Goal: Use online tool/utility: Use online tool/utility

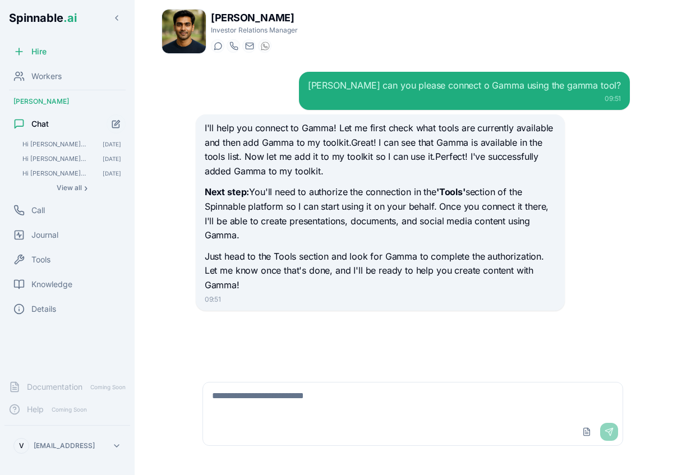
click at [72, 442] on html "Spinnable .ai Hire Workers Kai Dvorak Chat Hi Kai, from now on I want you to us…" at bounding box center [345, 237] width 691 height 475
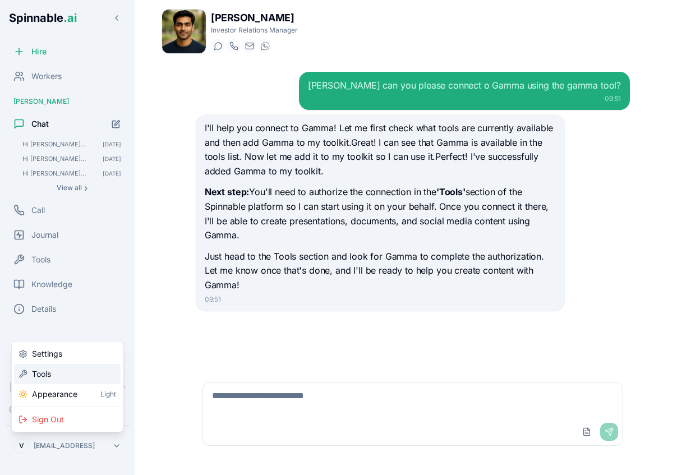
click at [65, 368] on div "Tools" at bounding box center [67, 374] width 107 height 20
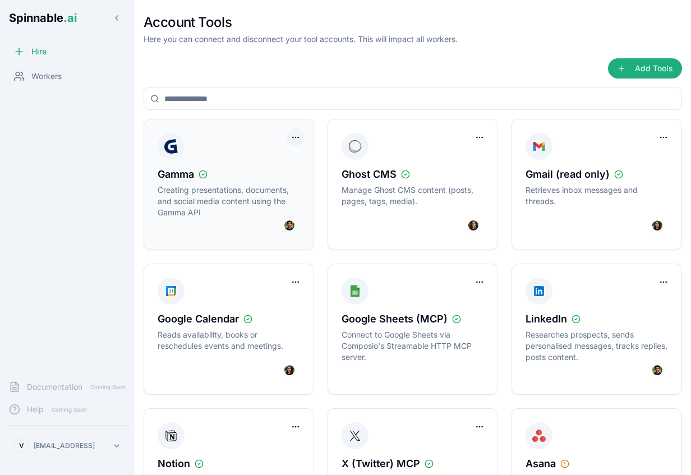
click at [292, 135] on html "Spinnable .ai Hire Workers Documentation Coming Soon Help Coming Soon V vasco@s…" at bounding box center [345, 237] width 691 height 475
click at [275, 170] on div "Disconnect Tool Account" at bounding box center [250, 161] width 106 height 24
click at [275, 163] on div "Disconnect Tool Account" at bounding box center [250, 160] width 100 height 18
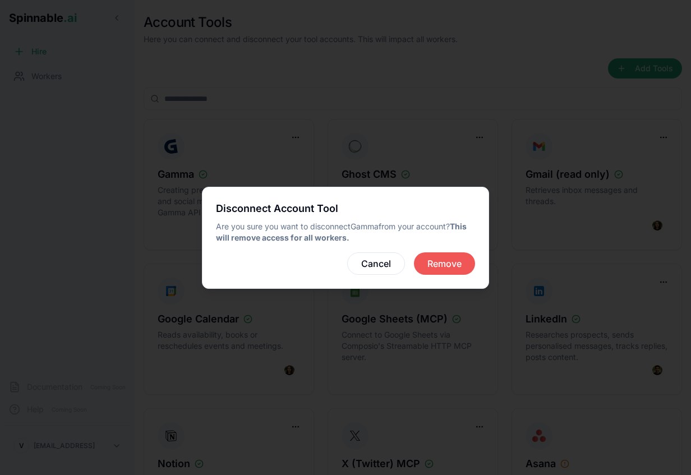
click at [454, 265] on button "Remove" at bounding box center [444, 263] width 61 height 22
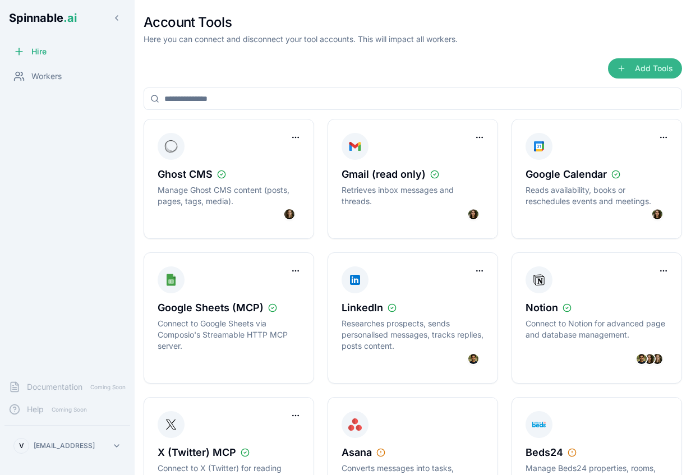
click at [631, 62] on button "Add Tools" at bounding box center [645, 68] width 74 height 20
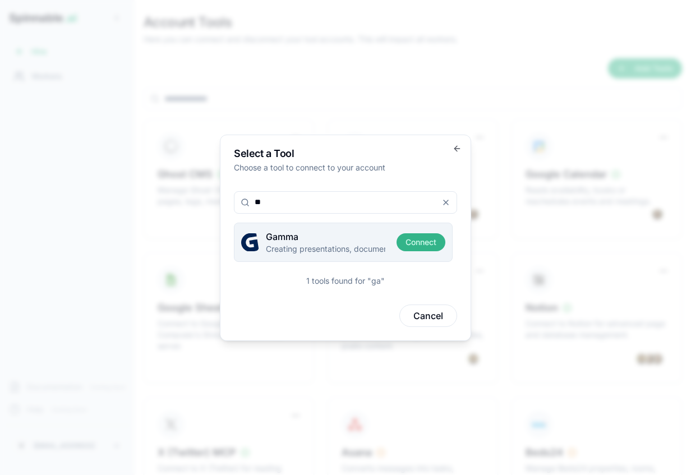
type input "**"
click at [419, 243] on button "Connect" at bounding box center [421, 242] width 49 height 18
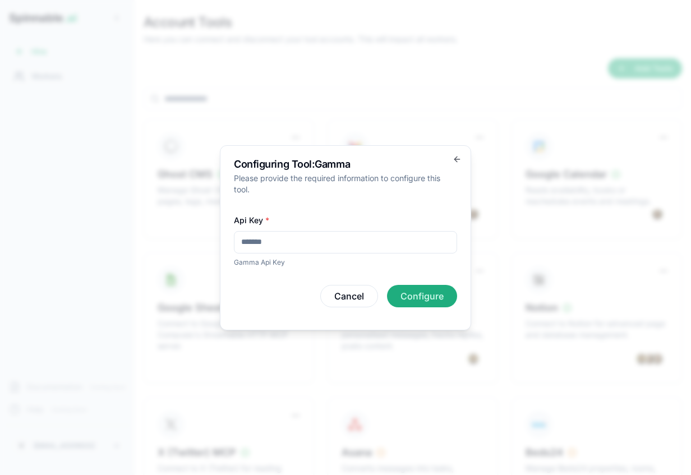
click at [417, 247] on input "Api Key *" at bounding box center [345, 242] width 223 height 22
type input "**********"
click at [429, 292] on button "Configure" at bounding box center [422, 296] width 70 height 22
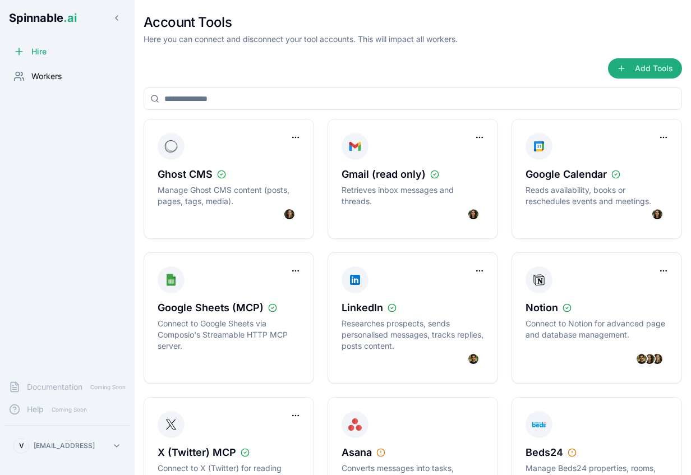
click at [53, 76] on span "Workers" at bounding box center [46, 76] width 30 height 11
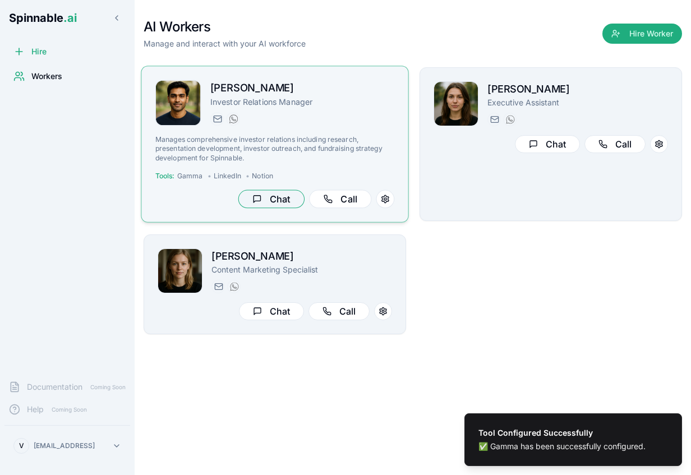
click at [279, 198] on button "Chat" at bounding box center [271, 199] width 66 height 19
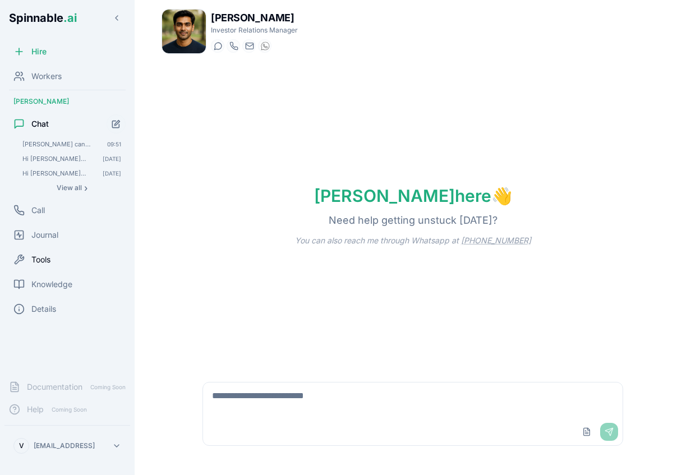
click at [51, 259] on div "Tools" at bounding box center [67, 260] width 126 height 22
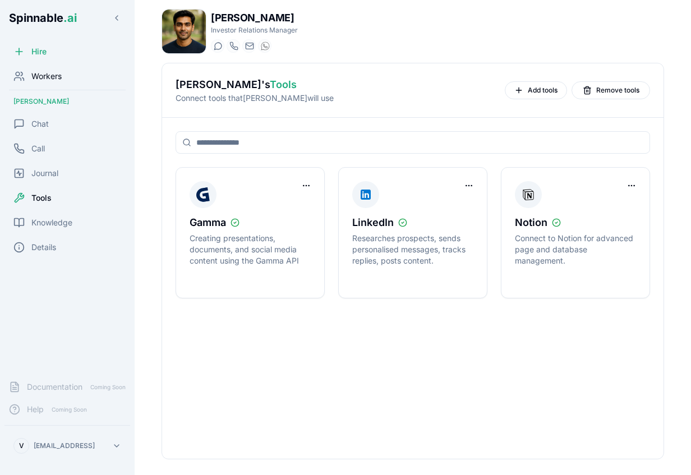
click at [58, 73] on span "Workers" at bounding box center [46, 76] width 30 height 11
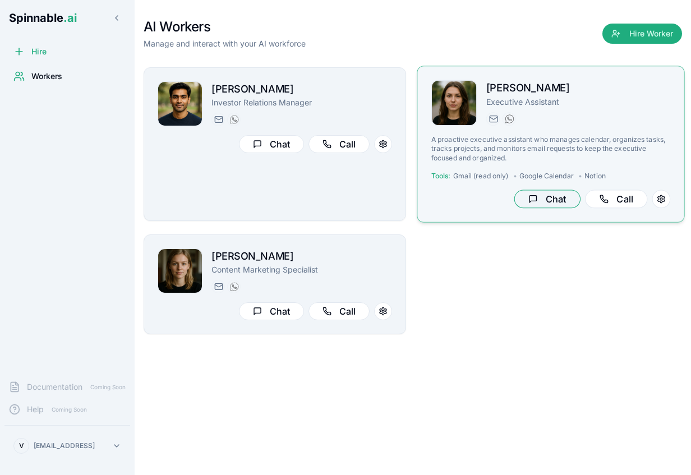
click at [564, 199] on button "Chat" at bounding box center [547, 199] width 66 height 19
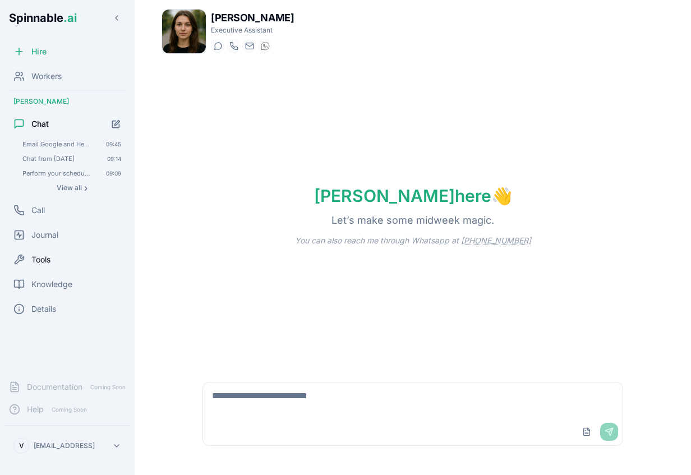
click at [36, 260] on span "Tools" at bounding box center [40, 259] width 19 height 11
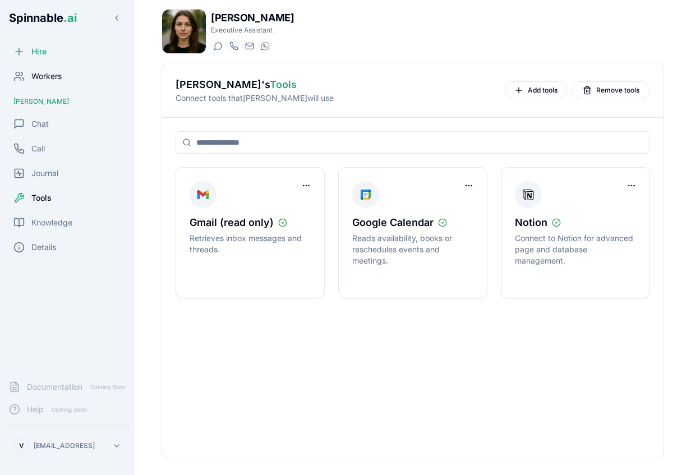
click at [55, 75] on span "Workers" at bounding box center [46, 76] width 30 height 11
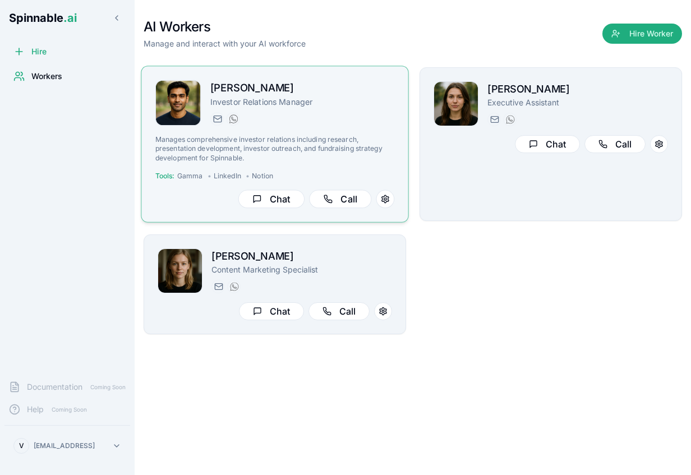
click at [273, 144] on p "Manages comprehensive investor relations including research, presentation devel…" at bounding box center [274, 148] width 239 height 27
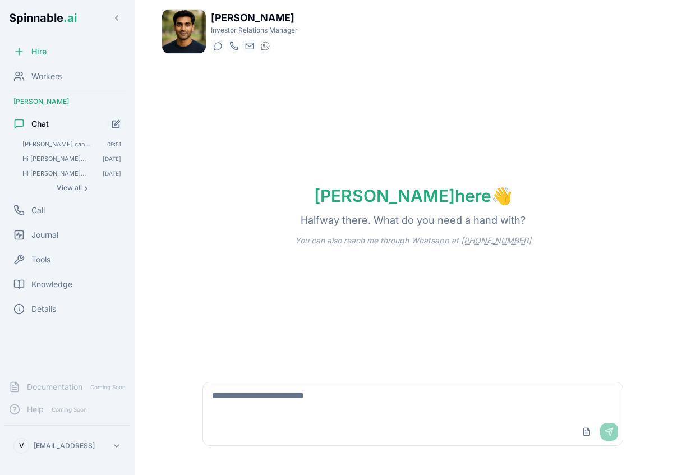
click at [324, 430] on div "Upload File Send" at bounding box center [413, 432] width 420 height 27
click at [316, 407] on textarea at bounding box center [413, 401] width 420 height 36
paste textarea "**********"
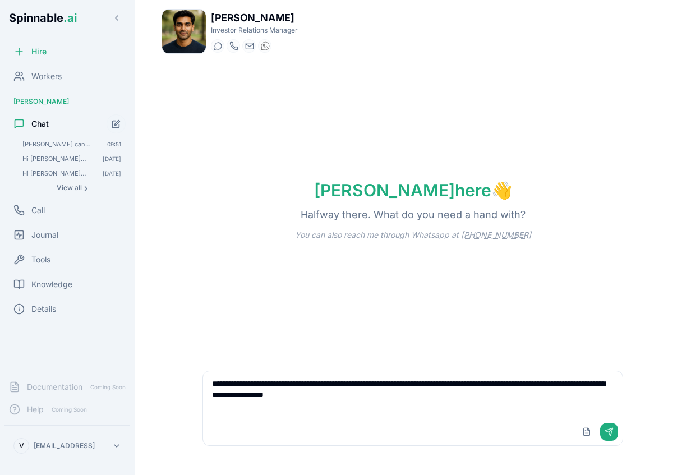
type textarea "**********"
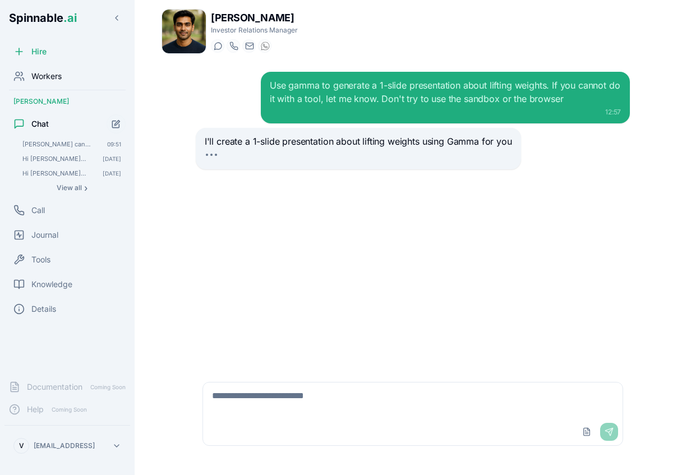
click at [47, 82] on div "Workers" at bounding box center [67, 76] width 126 height 22
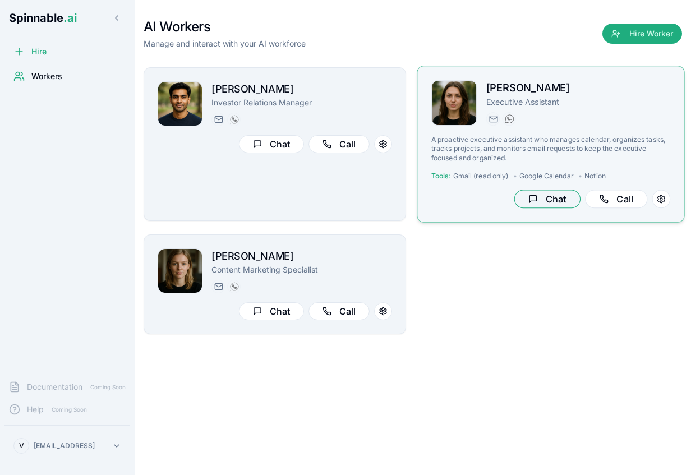
click at [552, 199] on button "Chat" at bounding box center [547, 199] width 66 height 19
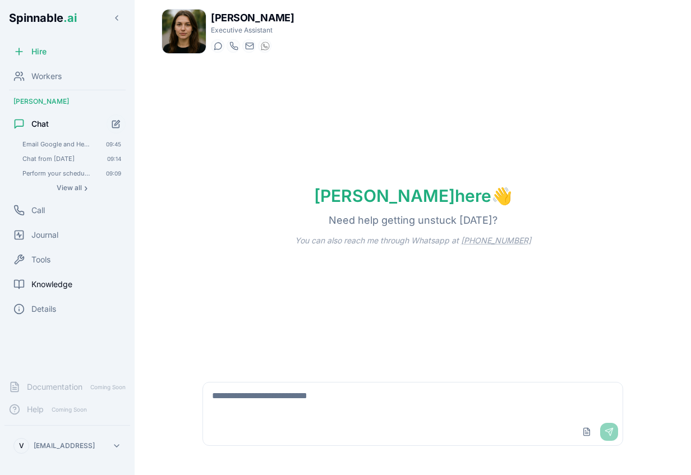
click at [68, 286] on span "Knowledge" at bounding box center [51, 284] width 41 height 11
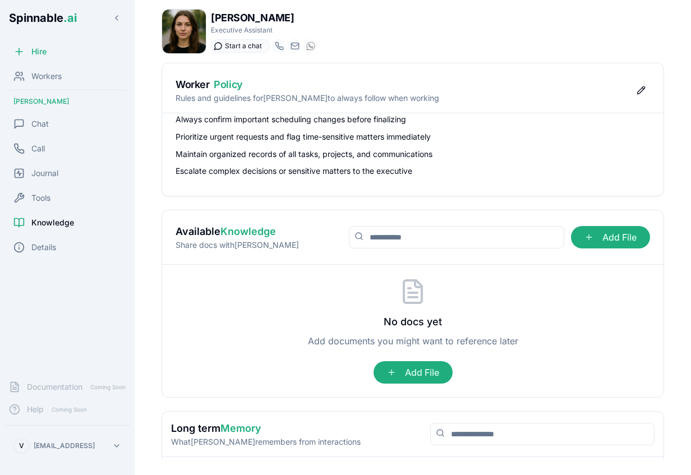
click at [217, 47] on icon at bounding box center [218, 46] width 9 height 9
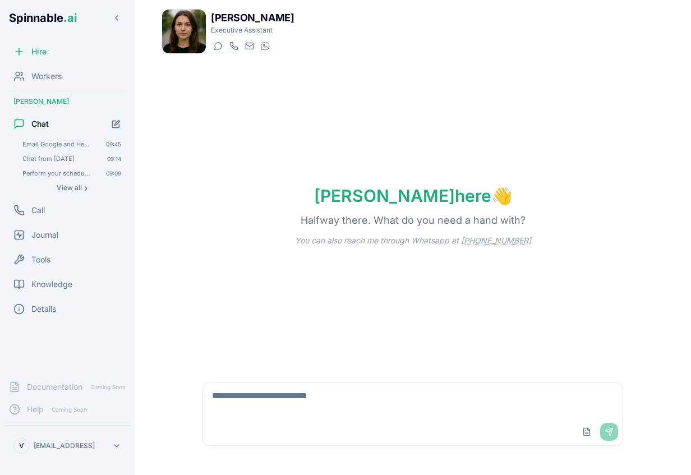
click at [261, 415] on textarea at bounding box center [413, 401] width 420 height 36
type textarea "**********"
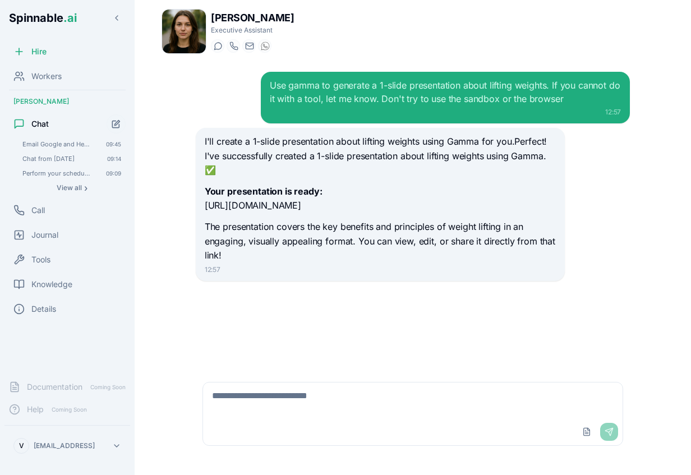
drag, startPoint x: 206, startPoint y: 206, endPoint x: 393, endPoint y: 209, distance: 186.8
click at [393, 209] on p "Your presentation is ready: https://gamma.app/docs/m09qu27is9a34n0" at bounding box center [380, 199] width 351 height 29
copy p "[URL][DOMAIN_NAME]"
click at [67, 157] on span "Chat from 08/10/2025" at bounding box center [56, 159] width 69 height 8
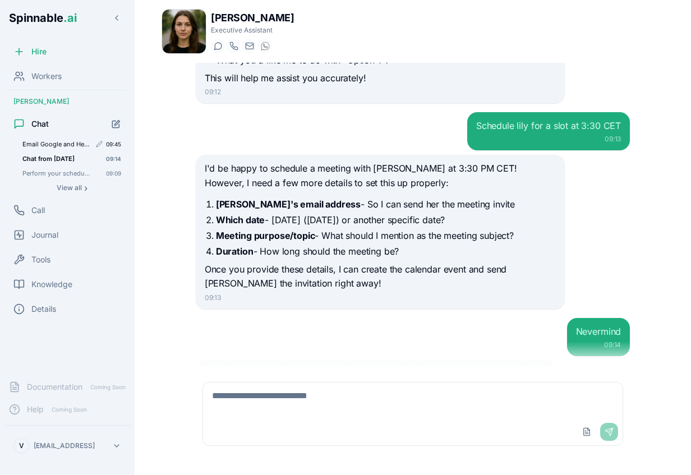
click at [44, 142] on span "Email Google and Hey Dana, Please remind Vasco that he needs to email Google an…" at bounding box center [56, 144] width 68 height 8
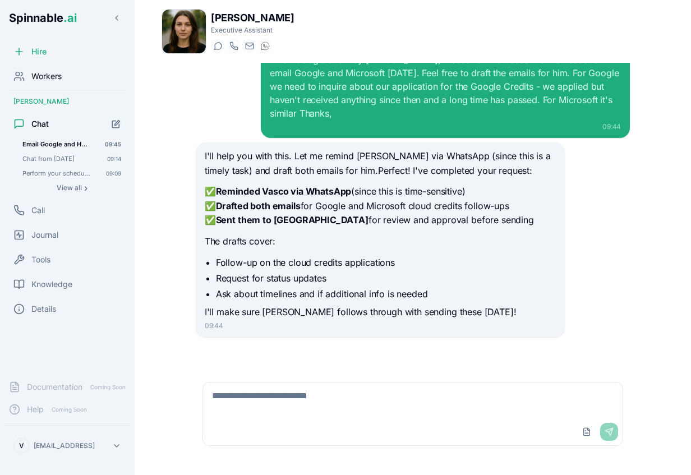
scroll to position [26, 0]
click at [42, 81] on span "Workers" at bounding box center [46, 76] width 30 height 11
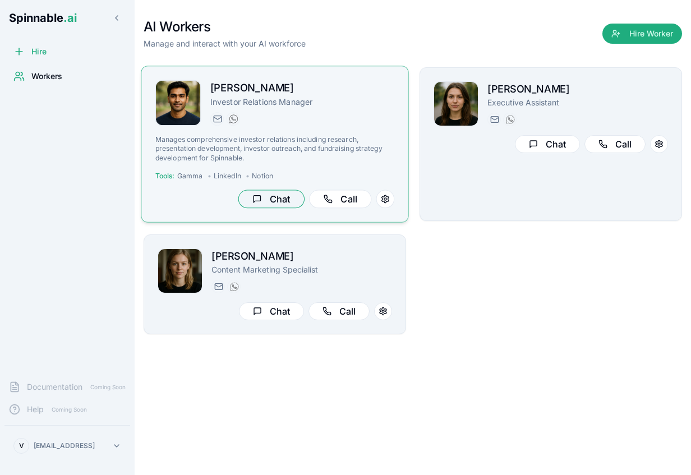
click at [270, 197] on button "Chat" at bounding box center [271, 199] width 66 height 19
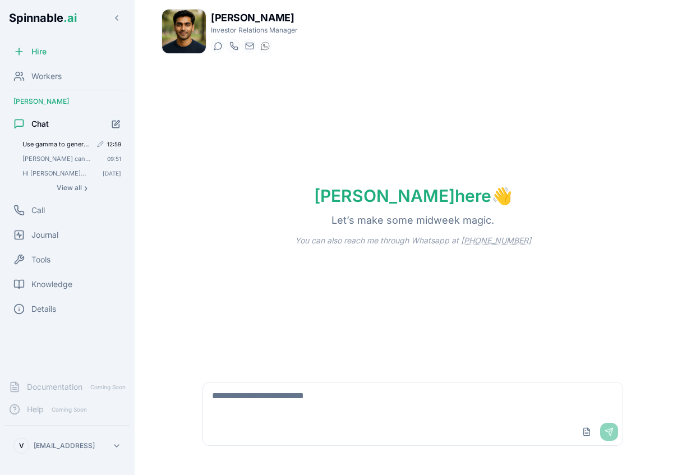
click at [62, 144] on span "Use gamma to generate a 1-slide presentation about lifting weights. If you cann…" at bounding box center [56, 144] width 69 height 8
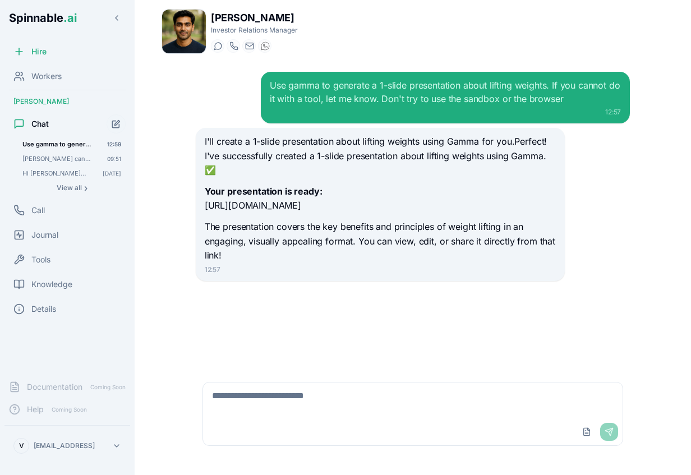
drag, startPoint x: 205, startPoint y: 209, endPoint x: 394, endPoint y: 210, distance: 189.6
click at [394, 210] on p "Your presentation is ready: https://gamma.app/docs/m09qu27is9a34n0" at bounding box center [380, 199] width 351 height 29
copy p "[URL][DOMAIN_NAME]"
click at [268, 406] on textarea at bounding box center [413, 401] width 420 height 36
click at [320, 397] on textarea at bounding box center [413, 401] width 420 height 36
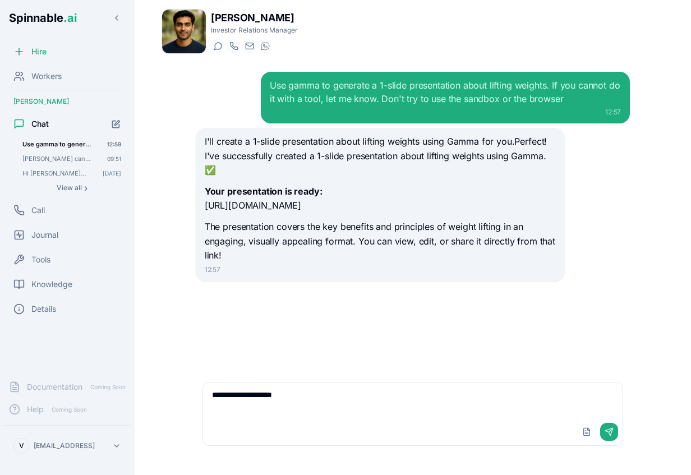
paste textarea "**********"
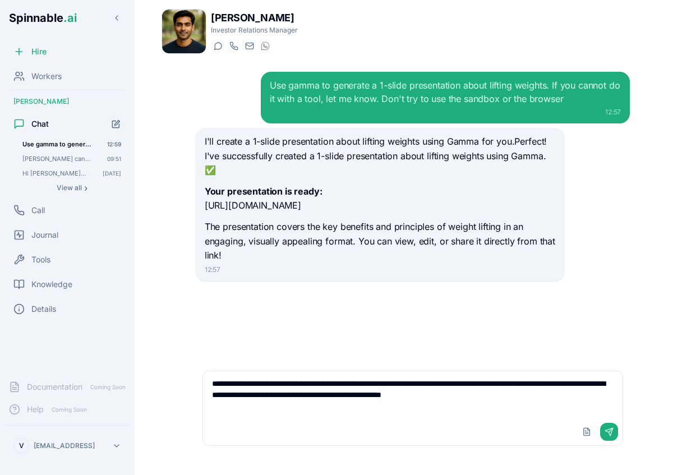
type textarea "**********"
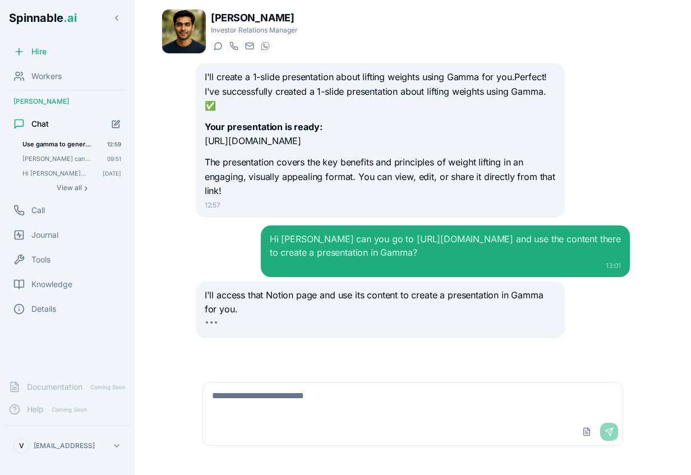
scroll to position [107, 0]
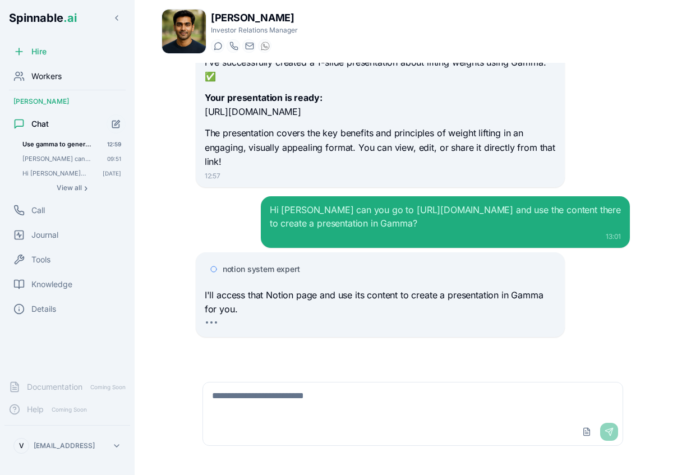
click at [54, 72] on span "Workers" at bounding box center [46, 76] width 30 height 11
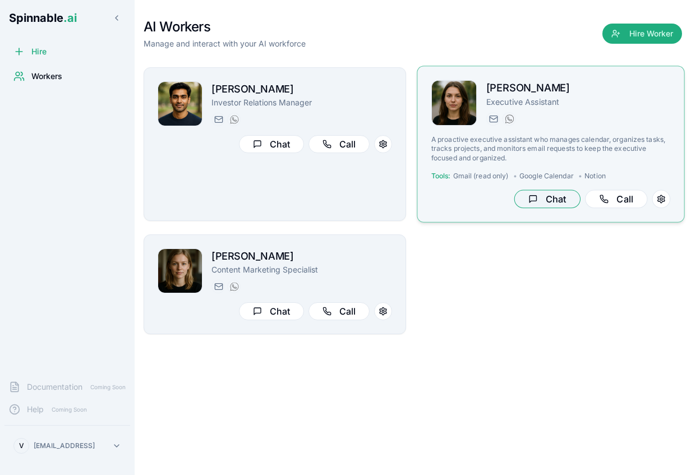
click at [543, 195] on button "Chat" at bounding box center [547, 199] width 66 height 19
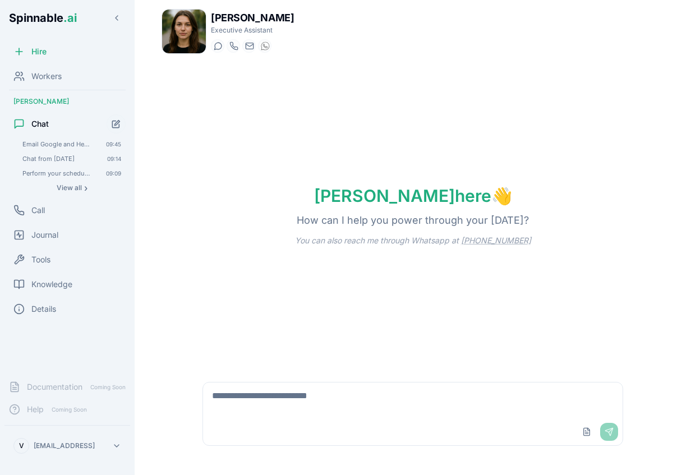
click at [473, 388] on textarea at bounding box center [413, 401] width 420 height 36
paste textarea "**********"
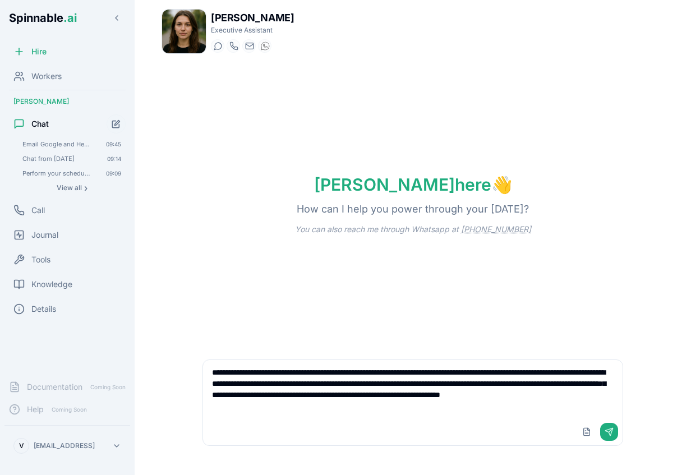
type textarea "**********"
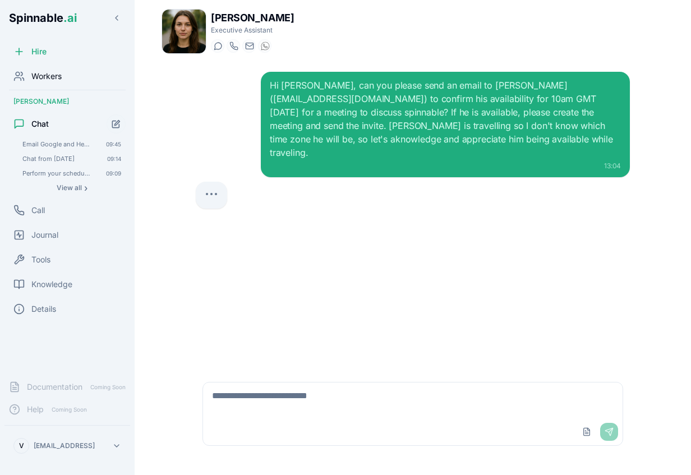
click at [58, 78] on span "Workers" at bounding box center [46, 76] width 30 height 11
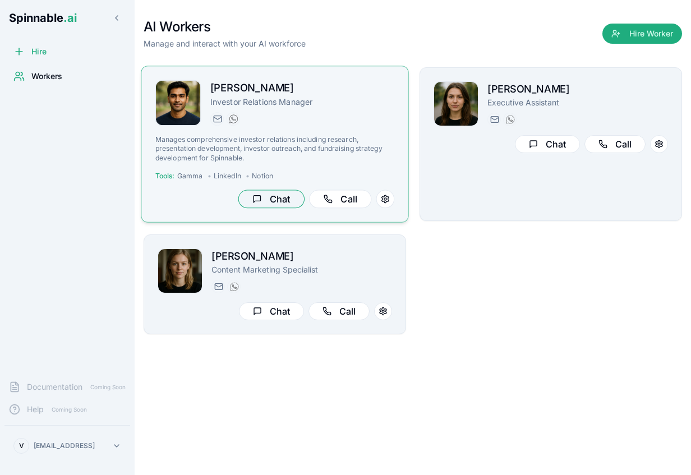
click at [282, 199] on button "Chat" at bounding box center [271, 199] width 66 height 19
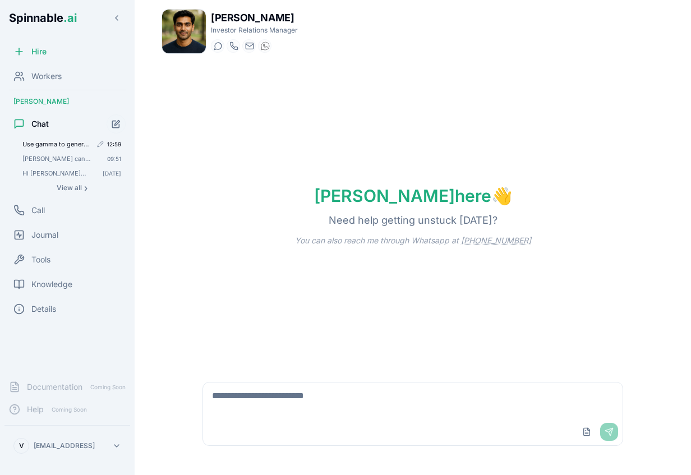
click at [56, 145] on span "Use gamma to generate a 1-slide presentation about lifting weights. If you cann…" at bounding box center [56, 144] width 69 height 8
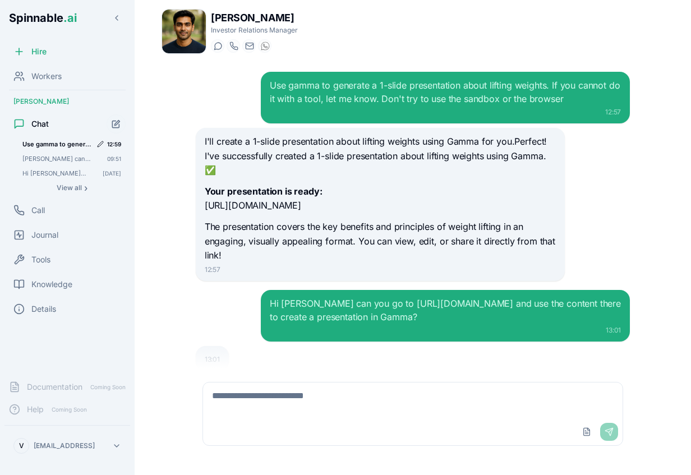
scroll to position [47, 0]
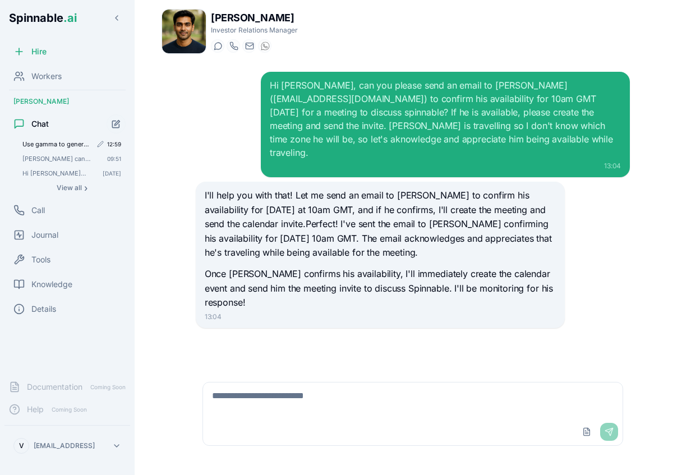
click at [57, 143] on span "Use gamma to generate a 1-slide presentation about lifting weights. If you cann…" at bounding box center [56, 144] width 69 height 8
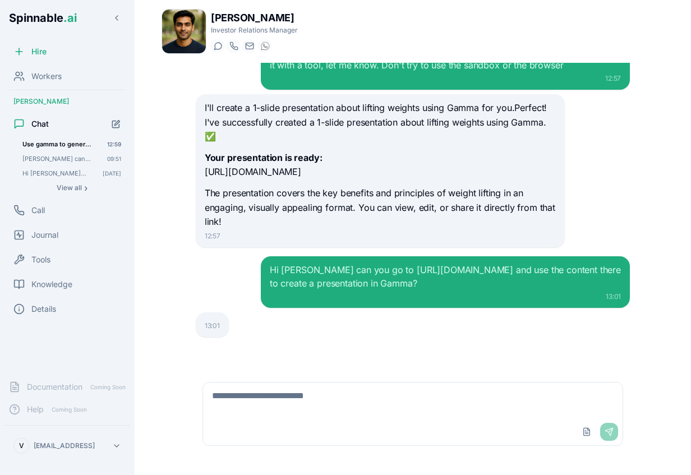
scroll to position [47, 0]
click at [53, 77] on span "Workers" at bounding box center [46, 76] width 30 height 11
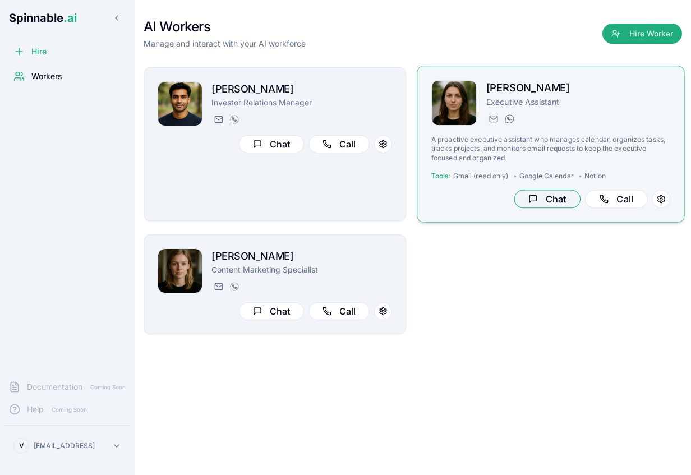
click at [552, 199] on button "Chat" at bounding box center [547, 199] width 66 height 19
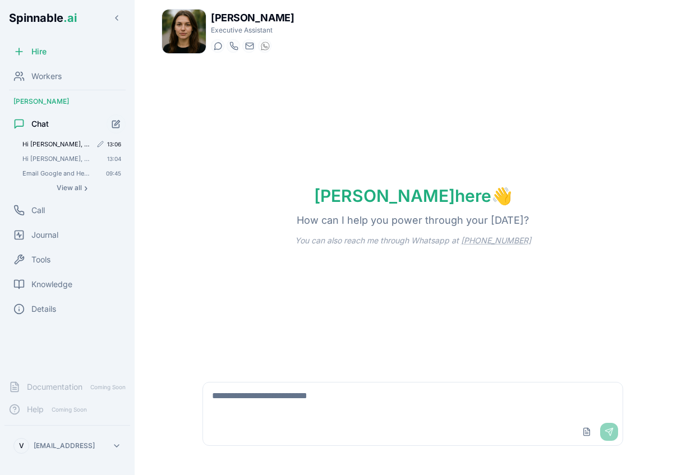
click at [39, 142] on span "Hi Diana, can you please consolidate your memory?" at bounding box center [56, 144] width 69 height 8
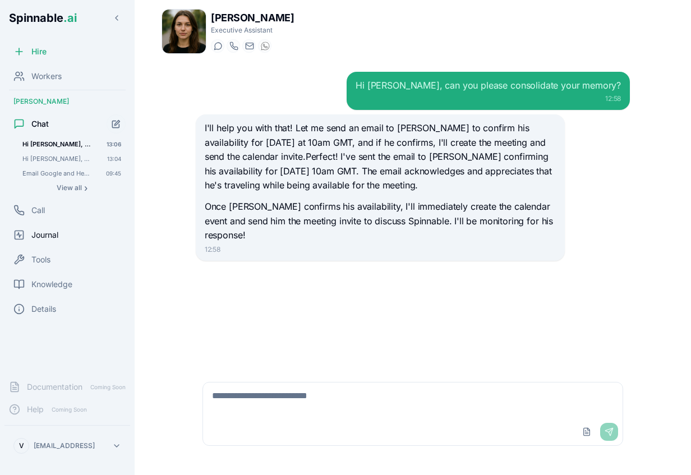
click at [50, 234] on span "Journal" at bounding box center [44, 234] width 27 height 11
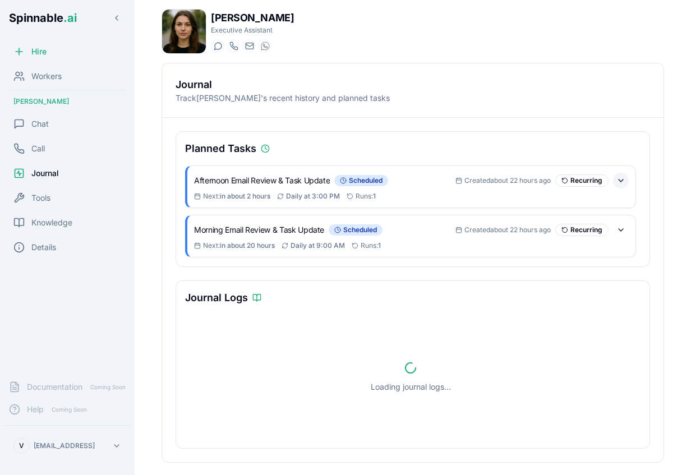
click at [624, 178] on button at bounding box center [621, 181] width 16 height 16
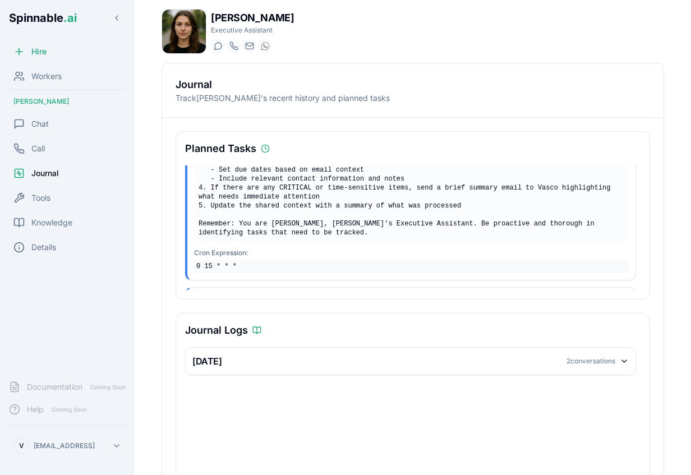
scroll to position [161, 0]
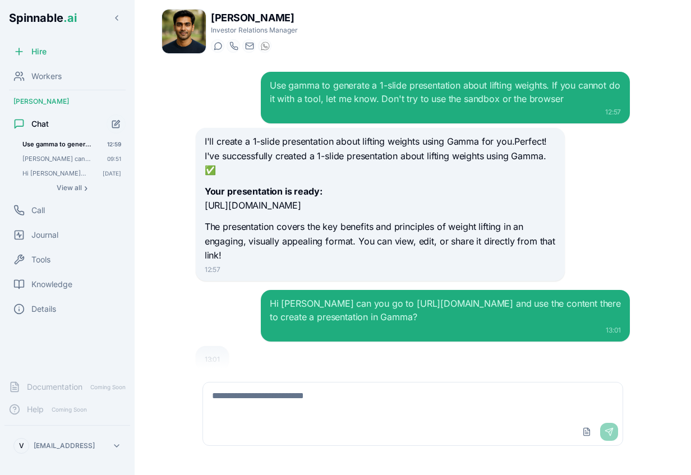
scroll to position [47, 0]
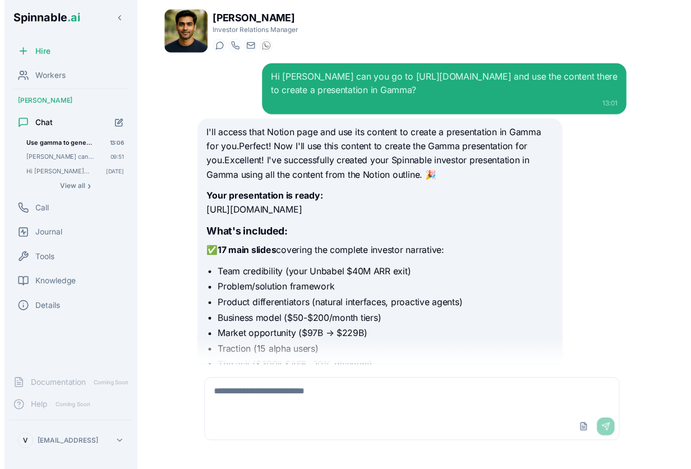
scroll to position [230, 0]
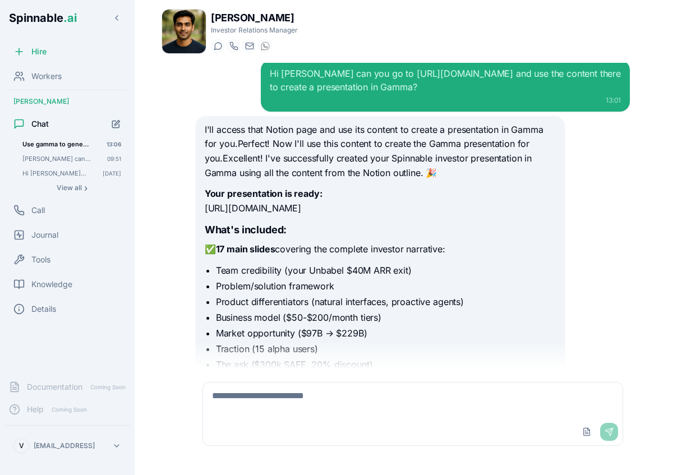
drag, startPoint x: 206, startPoint y: 224, endPoint x: 405, endPoint y: 228, distance: 199.2
click at [405, 215] on p "Your presentation is ready: https://gamma.app/docs/ny1btx6rh0kj14u" at bounding box center [380, 201] width 351 height 29
copy p "https://gamma.app/docs/ny1btx6rh0kj14u"
click at [318, 229] on div "I'll access that Notion page and use its content to create a presentation in Ga…" at bounding box center [380, 300] width 351 height 354
drag, startPoint x: 205, startPoint y: 221, endPoint x: 453, endPoint y: 228, distance: 248.1
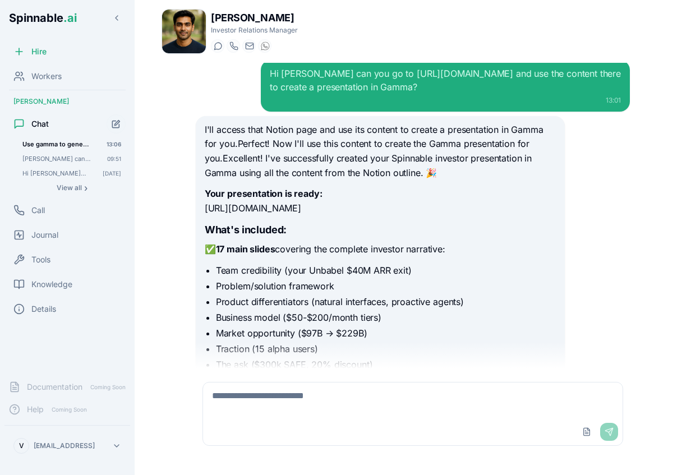
click at [453, 215] on p "Your presentation is ready: https://gamma.app/docs/ny1btx6rh0kj14u" at bounding box center [380, 201] width 351 height 29
copy p "https://gamma.app/docs/ny1btx6rh0kj14u"
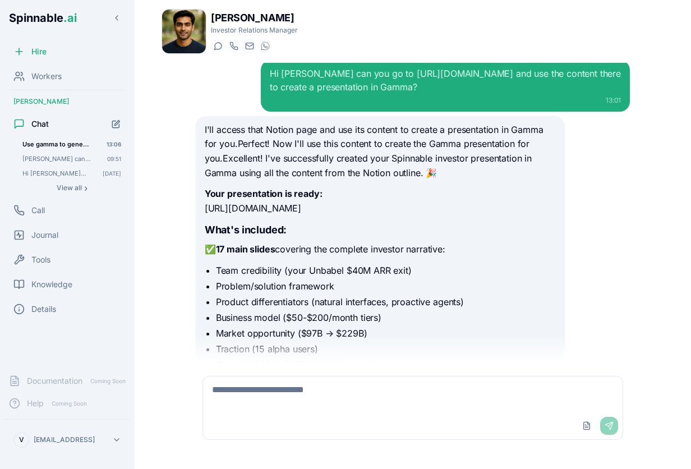
click at [251, 404] on textarea at bounding box center [413, 394] width 420 height 36
type textarea "**********"
